Goal: Find specific page/section: Find specific page/section

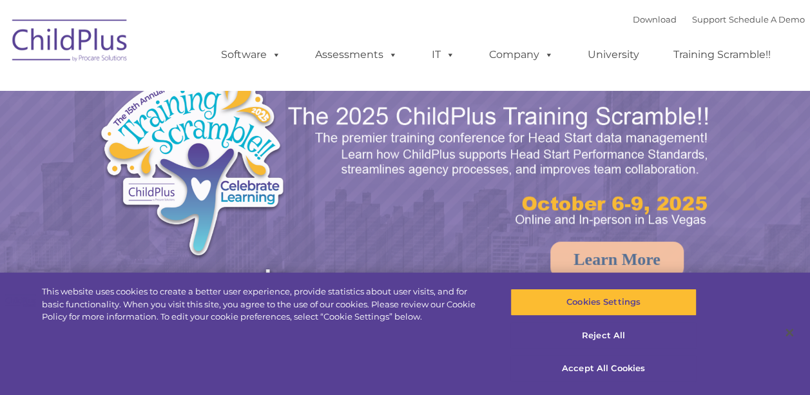
select select "MEDIUM"
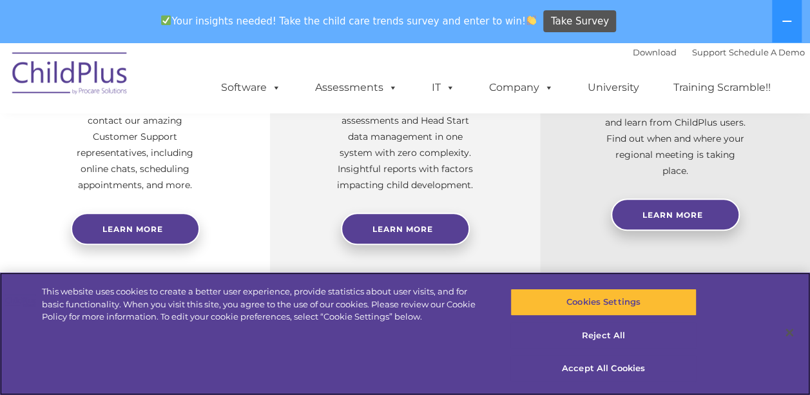
scroll to position [616, 0]
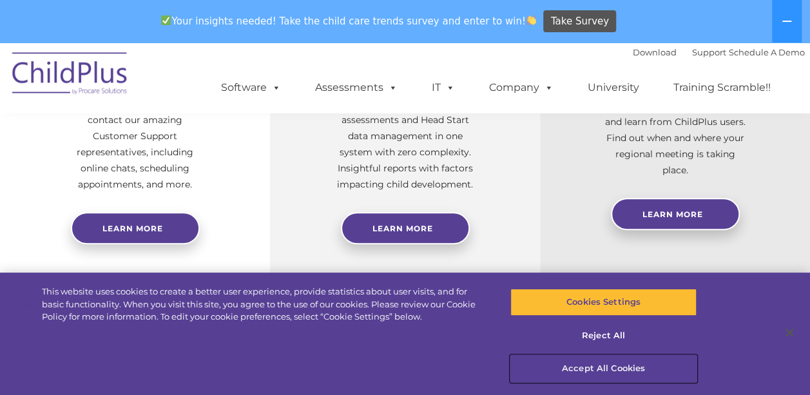
click at [594, 368] on button "Accept All Cookies" at bounding box center [603, 368] width 186 height 27
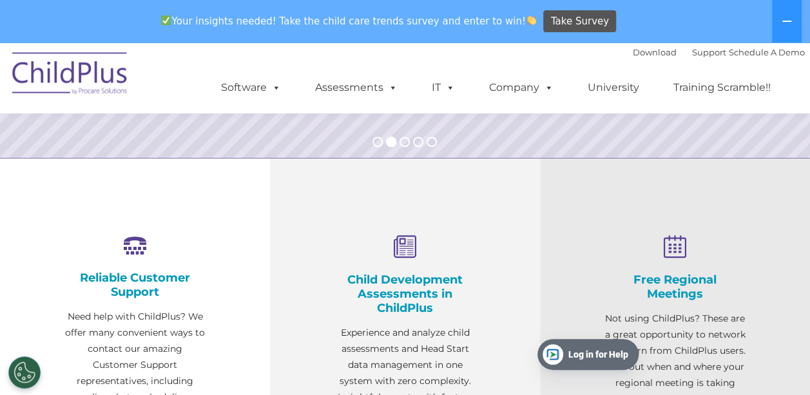
scroll to position [0, 0]
click at [702, 48] on link "Support" at bounding box center [709, 52] width 34 height 10
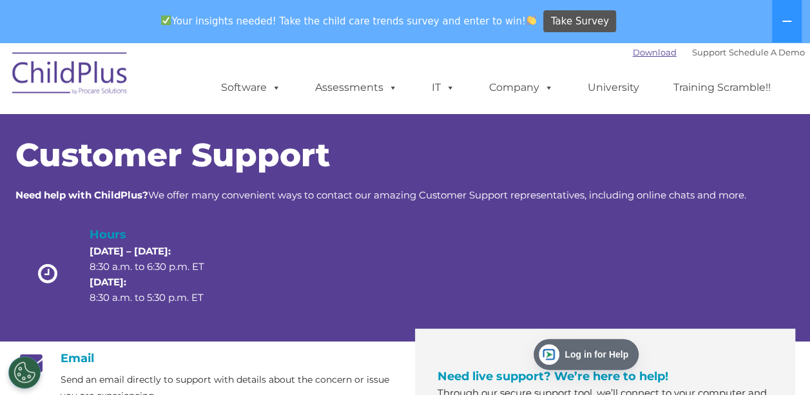
click at [632, 55] on link "Download" at bounding box center [654, 52] width 44 height 10
